Goal: Task Accomplishment & Management: Use online tool/utility

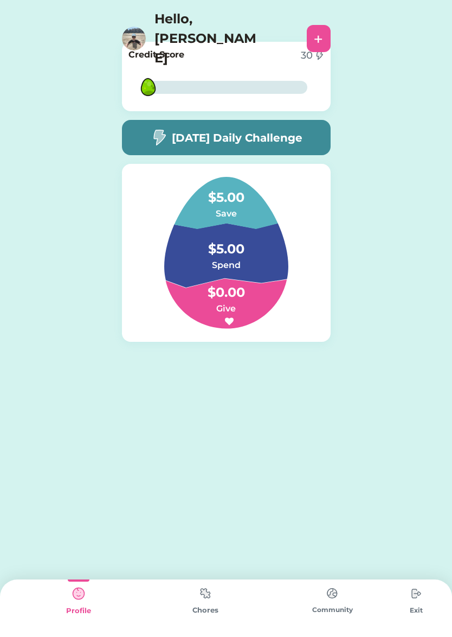
click at [411, 599] on img at bounding box center [417, 594] width 22 height 22
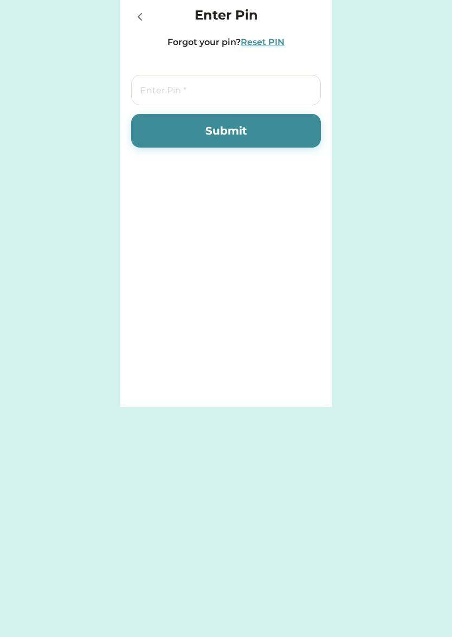
click at [184, 93] on input "tel" at bounding box center [226, 90] width 190 height 30
type input "7283"
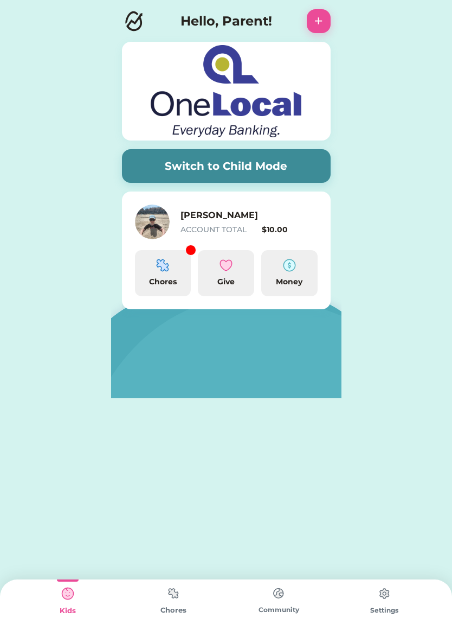
click at [169, 270] on img at bounding box center [162, 265] width 13 height 13
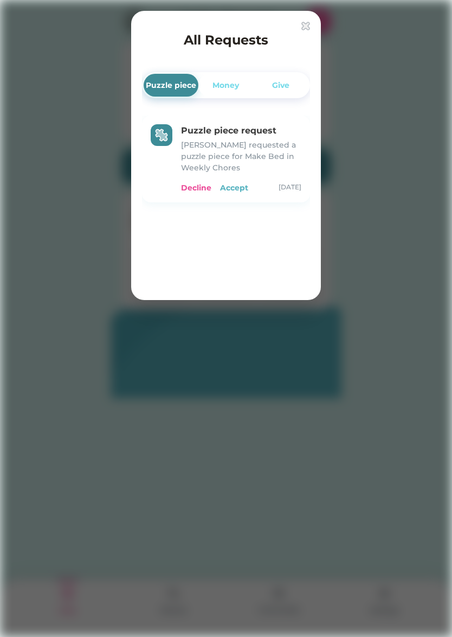
click at [238, 188] on div "Accept" at bounding box center [234, 187] width 28 height 11
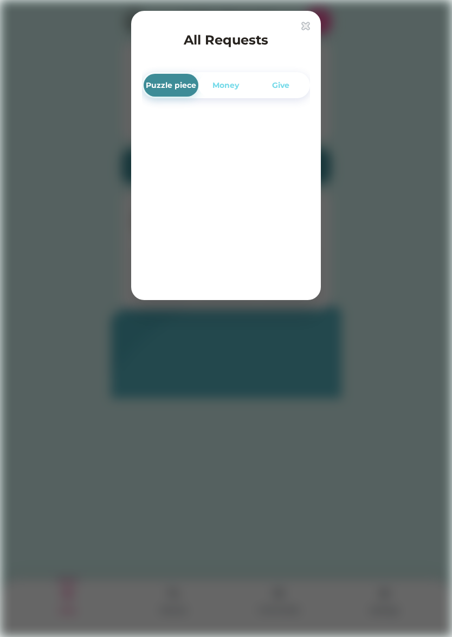
click at [306, 26] on img at bounding box center [306, 26] width 9 height 9
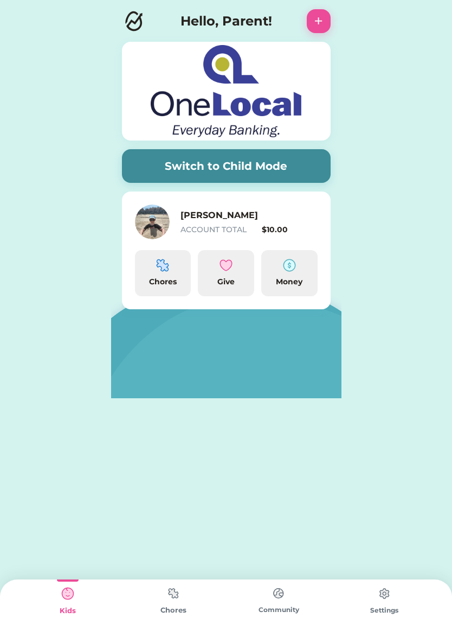
click at [237, 164] on button "Switch to Child Mode" at bounding box center [226, 166] width 209 height 34
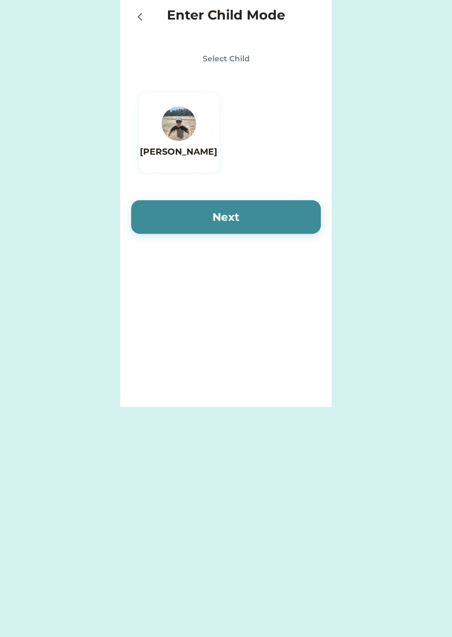
click at [200, 144] on div "[PERSON_NAME]" at bounding box center [179, 132] width 78 height 52
click at [141, 17] on icon at bounding box center [139, 16] width 13 height 13
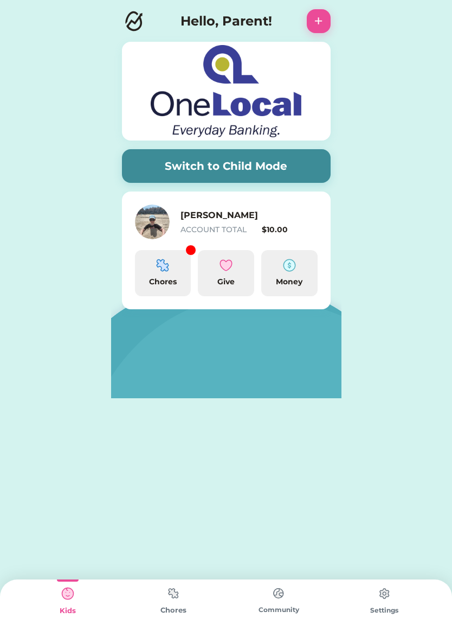
click at [172, 275] on div "Chores" at bounding box center [163, 273] width 56 height 46
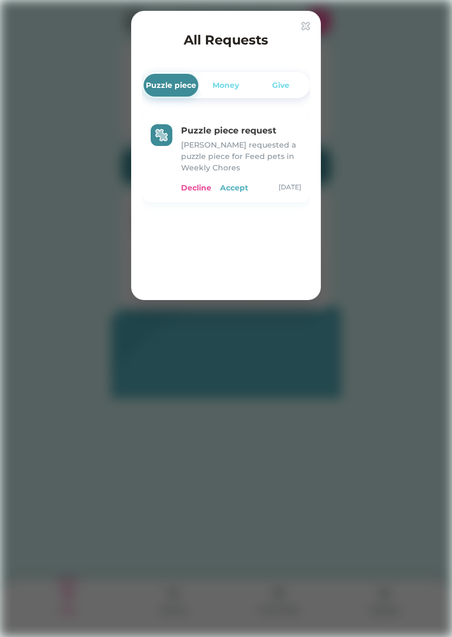
click at [233, 188] on div "Accept" at bounding box center [234, 187] width 28 height 11
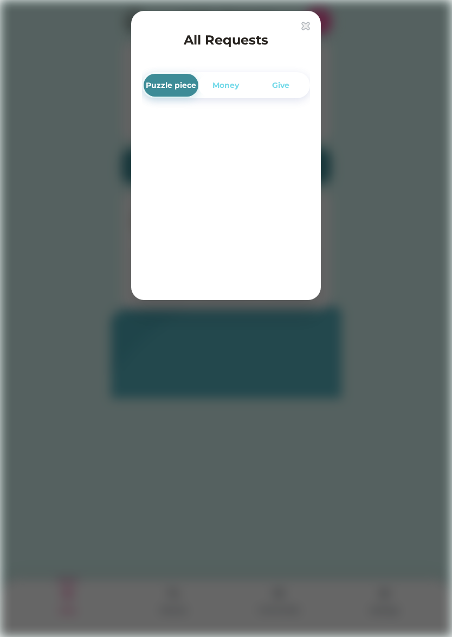
click at [305, 27] on img at bounding box center [306, 26] width 9 height 9
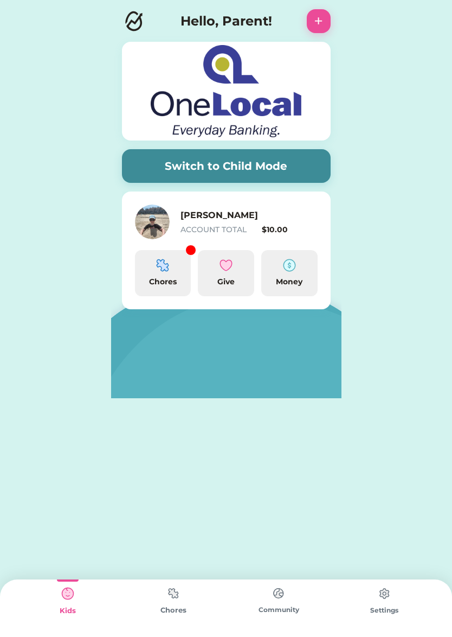
click at [174, 272] on div "Chores" at bounding box center [163, 273] width 56 height 46
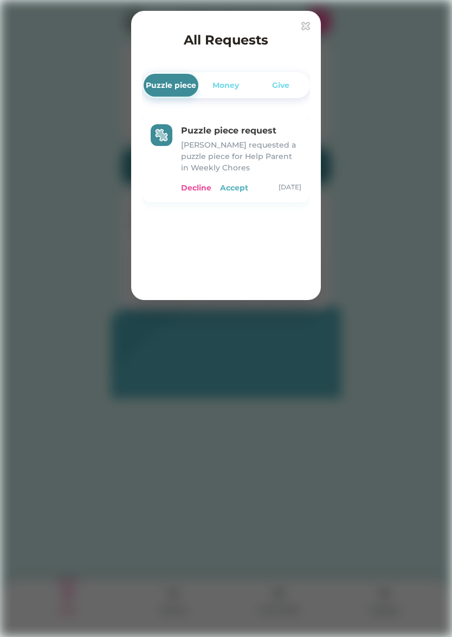
click at [234, 188] on div "Accept" at bounding box center [234, 187] width 28 height 11
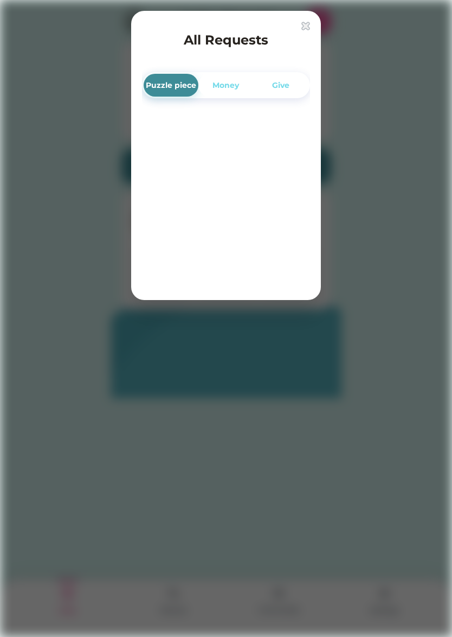
click at [307, 27] on img at bounding box center [306, 26] width 9 height 9
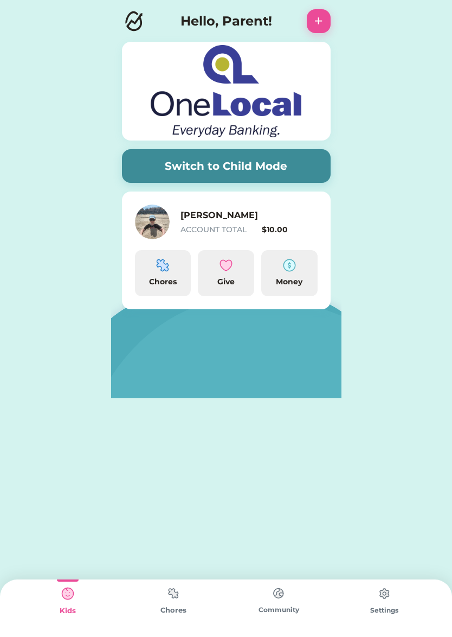
click at [317, 171] on button "Switch to Child Mode" at bounding box center [226, 166] width 209 height 34
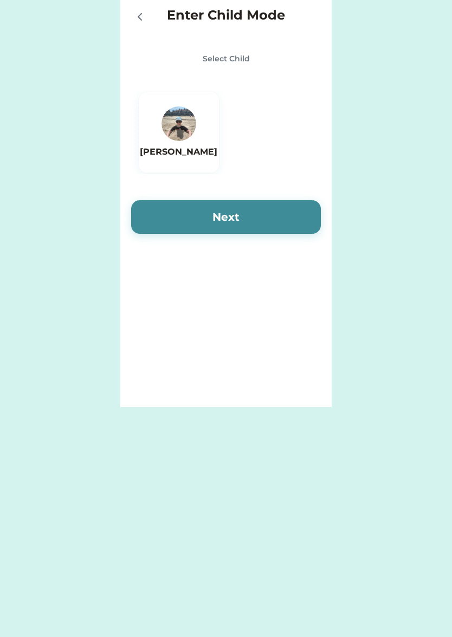
click at [213, 145] on div "[PERSON_NAME]" at bounding box center [178, 132] width 81 height 81
click at [294, 208] on button "Next" at bounding box center [226, 217] width 190 height 34
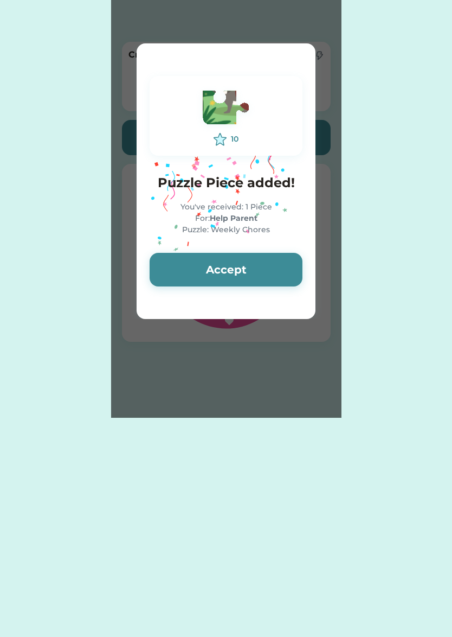
click at [208, 267] on button "Accept" at bounding box center [226, 270] width 153 height 34
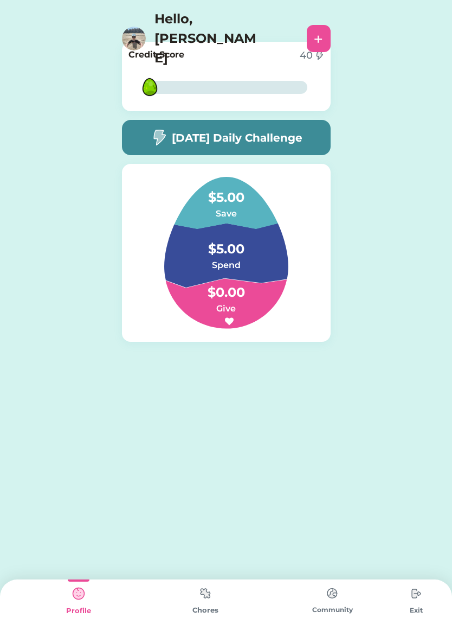
click at [206, 598] on img at bounding box center [206, 593] width 22 height 21
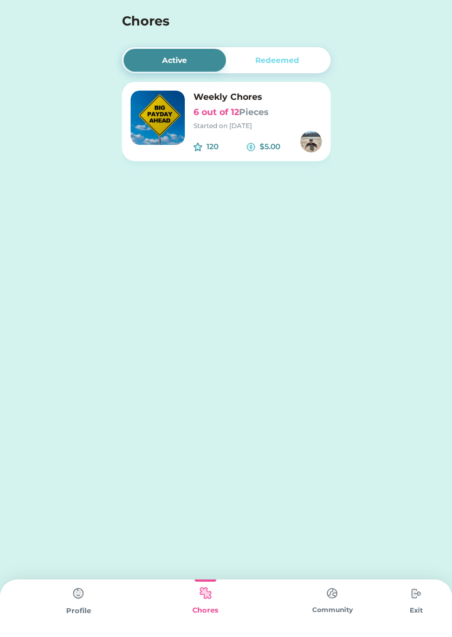
click at [301, 119] on div "Weekly Chores 6 out of 12 Pieces Started on 9/13/25" at bounding box center [258, 111] width 129 height 40
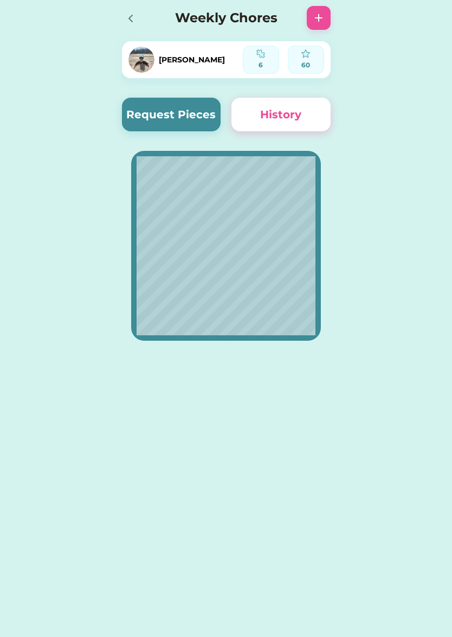
click at [304, 53] on img at bounding box center [306, 53] width 9 height 9
click at [311, 61] on div "60" at bounding box center [306, 65] width 29 height 10
drag, startPoint x: 299, startPoint y: 60, endPoint x: 305, endPoint y: 56, distance: 7.1
click at [299, 60] on div "60" at bounding box center [306, 59] width 29 height 21
click at [305, 55] on img at bounding box center [306, 53] width 9 height 9
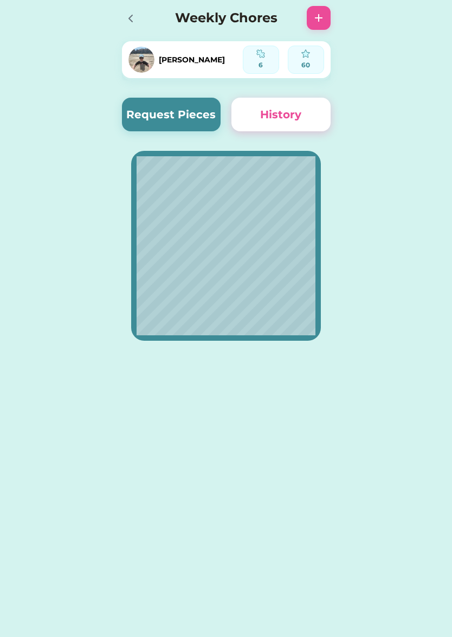
click at [303, 57] on img at bounding box center [306, 53] width 9 height 9
drag, startPoint x: 307, startPoint y: 53, endPoint x: 301, endPoint y: 59, distance: 7.7
click at [307, 53] on img at bounding box center [306, 53] width 9 height 9
click at [302, 59] on div "60" at bounding box center [306, 59] width 29 height 21
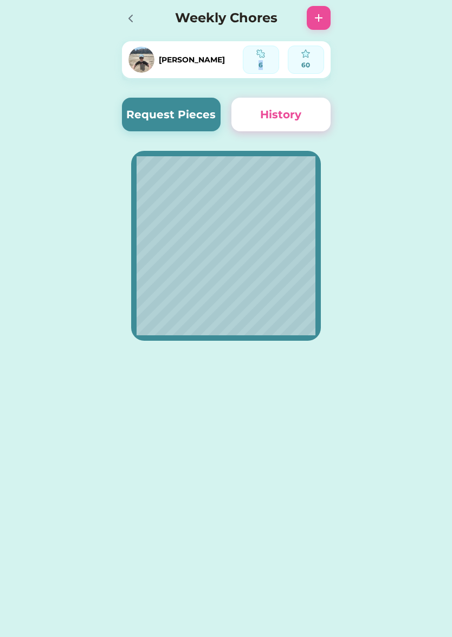
click at [302, 59] on div "60" at bounding box center [306, 59] width 29 height 21
click at [303, 59] on div "60" at bounding box center [306, 59] width 29 height 21
click at [303, 60] on div "60" at bounding box center [306, 59] width 29 height 21
click at [305, 62] on div "60" at bounding box center [306, 65] width 29 height 10
click at [305, 63] on div "60" at bounding box center [306, 65] width 29 height 10
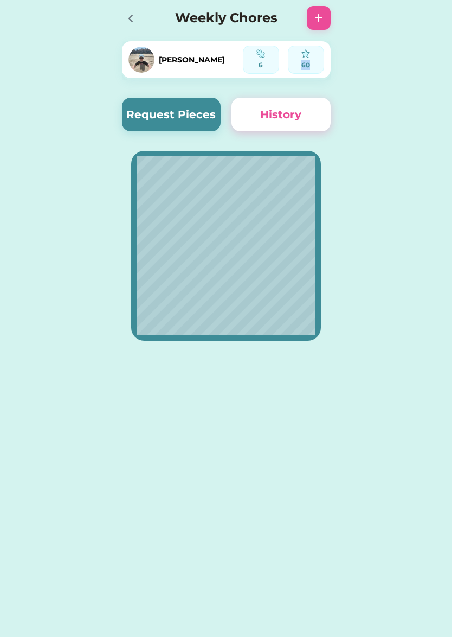
click at [305, 63] on div "60" at bounding box center [306, 65] width 29 height 10
click at [314, 113] on button "History" at bounding box center [281, 115] width 99 height 34
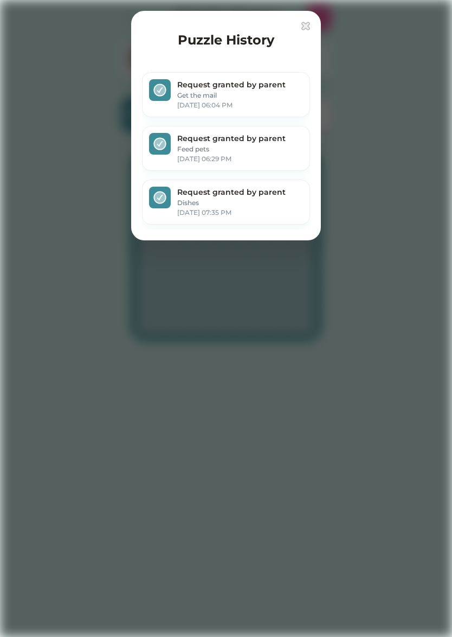
click at [308, 26] on img at bounding box center [306, 26] width 9 height 9
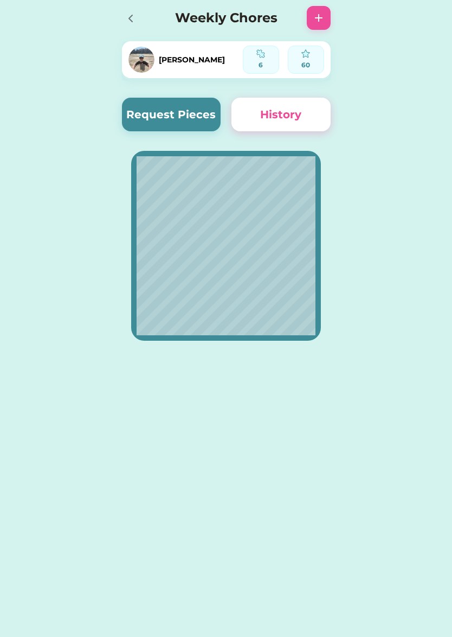
click at [390, 103] on div "Enter Child Mode Select Child Jackson Next Active Redeemed Weekly Chores 6 out …" at bounding box center [226, 190] width 452 height 380
click at [132, 18] on icon at bounding box center [130, 18] width 13 height 13
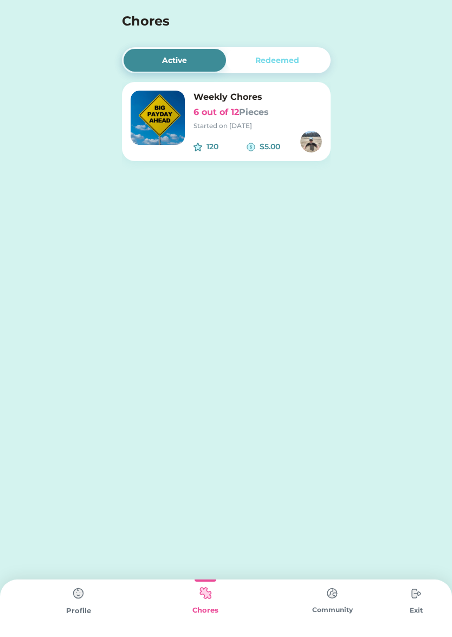
click at [268, 60] on div "Redeemed" at bounding box center [278, 60] width 44 height 11
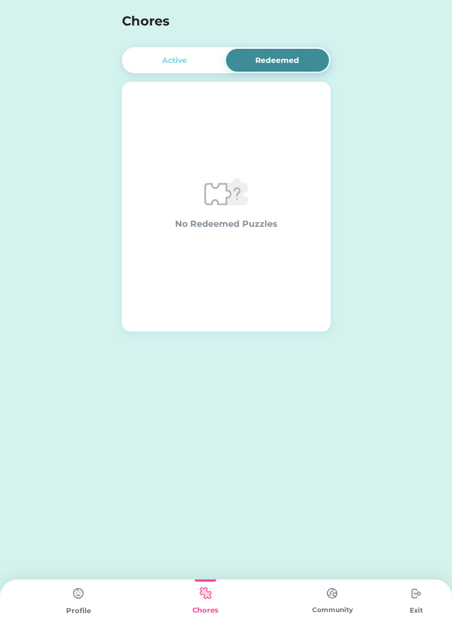
click at [177, 58] on div "Active" at bounding box center [174, 60] width 25 height 11
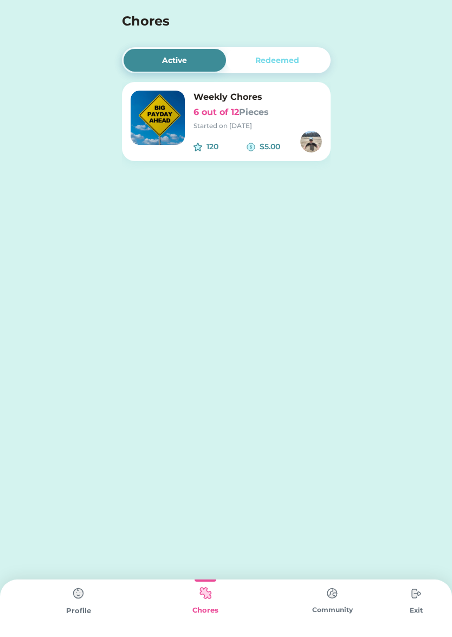
click at [330, 591] on img at bounding box center [333, 593] width 22 height 21
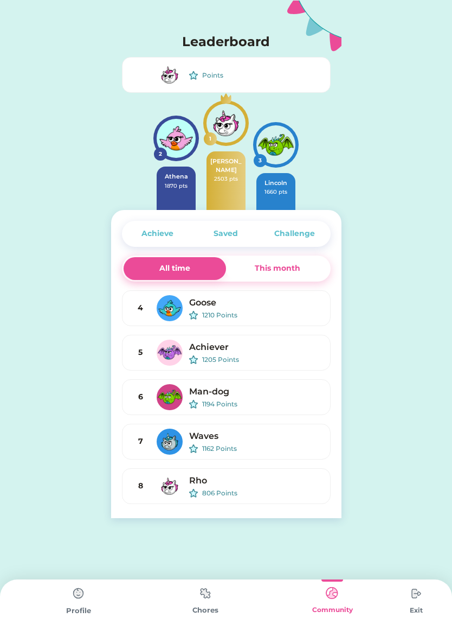
click at [157, 233] on div "Achieve" at bounding box center [158, 233] width 32 height 11
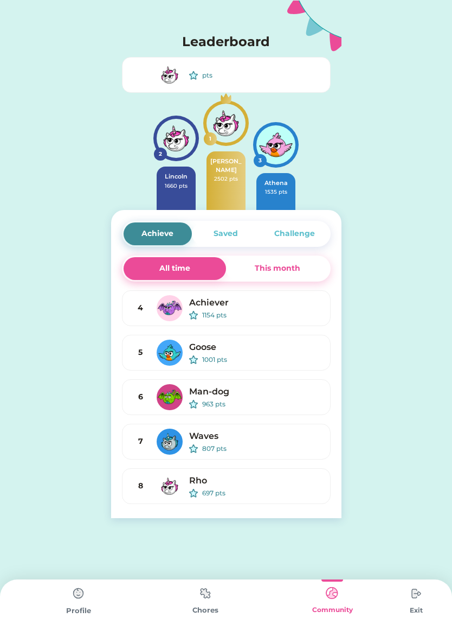
click at [278, 270] on div "This month" at bounding box center [278, 268] width 46 height 11
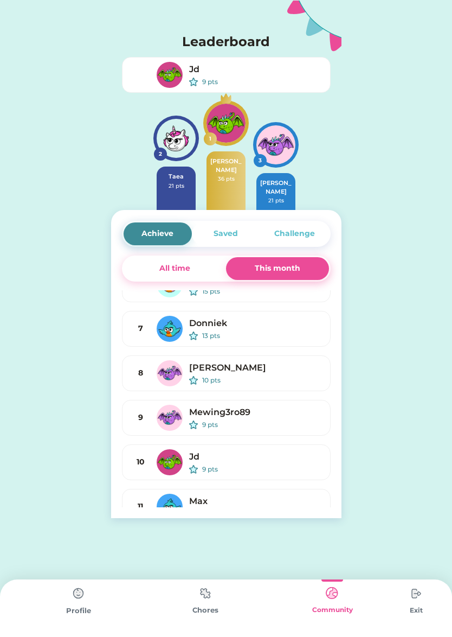
scroll to position [135, 0]
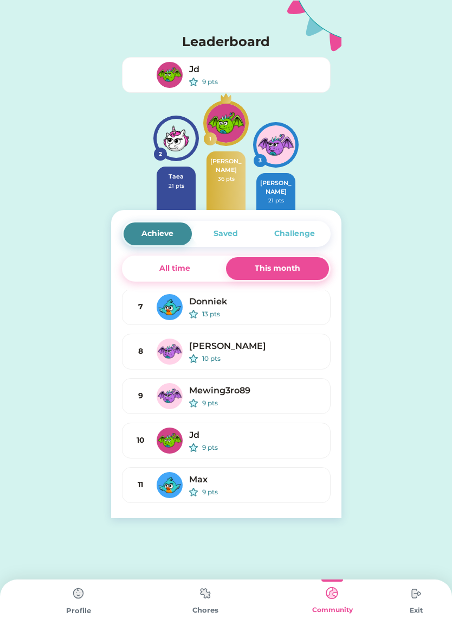
click at [78, 597] on img at bounding box center [79, 594] width 22 height 22
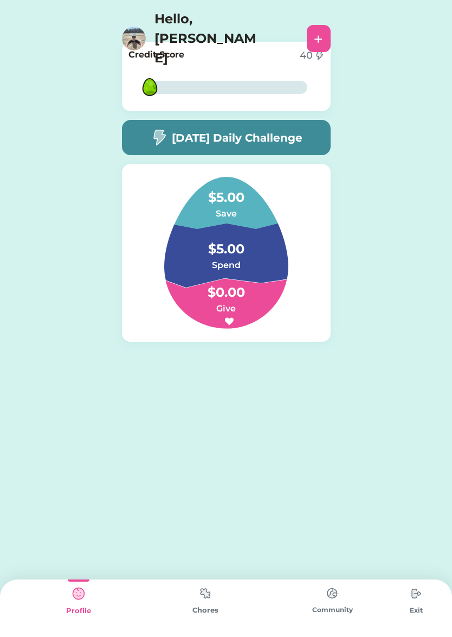
click at [200, 591] on img at bounding box center [206, 593] width 22 height 21
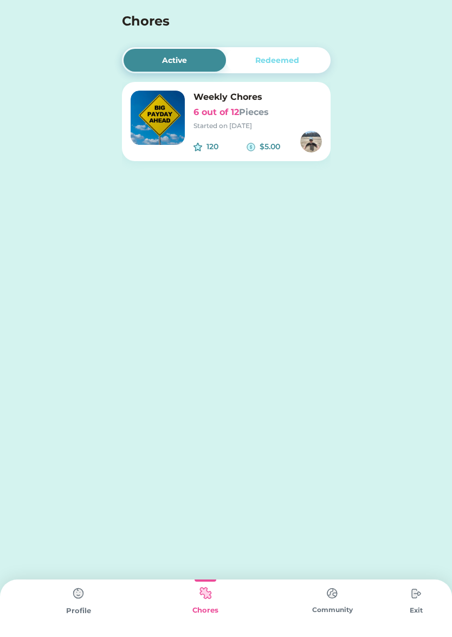
click at [269, 111] on font "Pieces" at bounding box center [254, 112] width 30 height 10
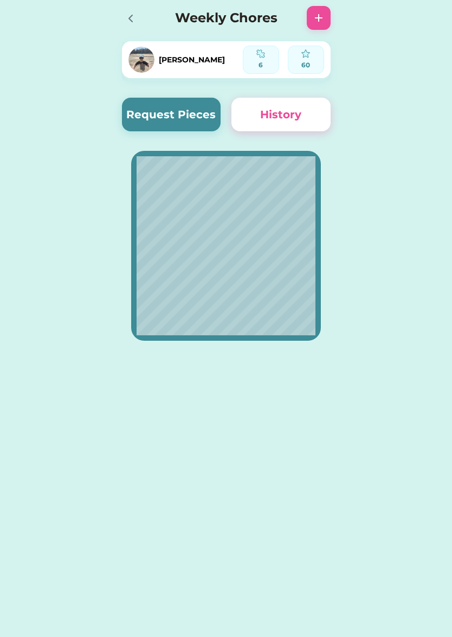
click at [131, 17] on icon at bounding box center [130, 18] width 3 height 7
